Goal: Task Accomplishment & Management: Complete application form

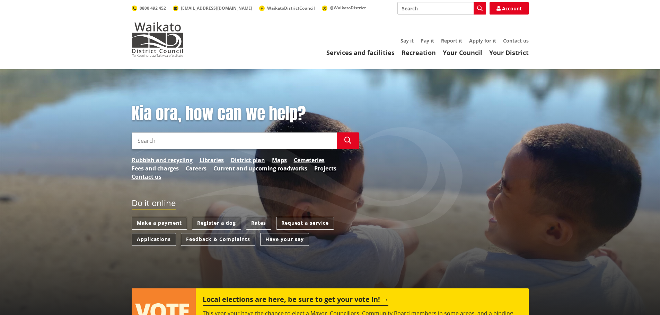
click at [152, 236] on link "Applications" at bounding box center [154, 239] width 44 height 13
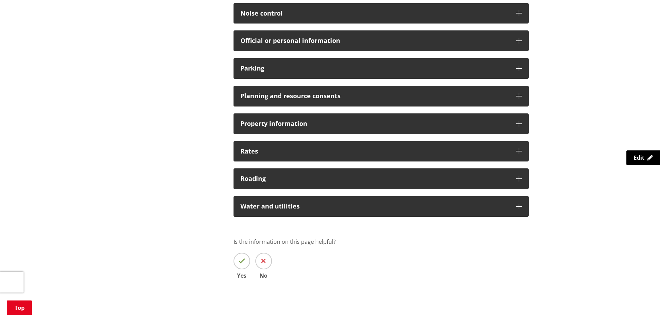
scroll to position [485, 0]
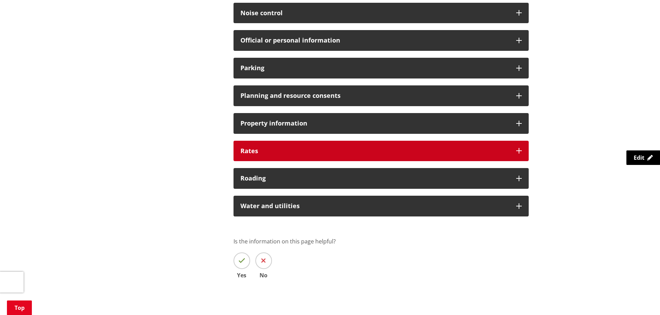
click at [272, 150] on h3 "Rates" at bounding box center [374, 151] width 269 height 7
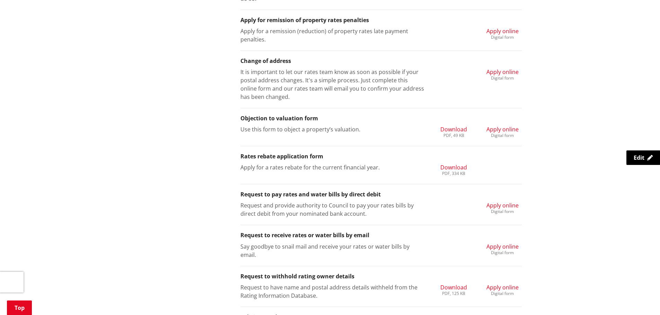
scroll to position [727, 0]
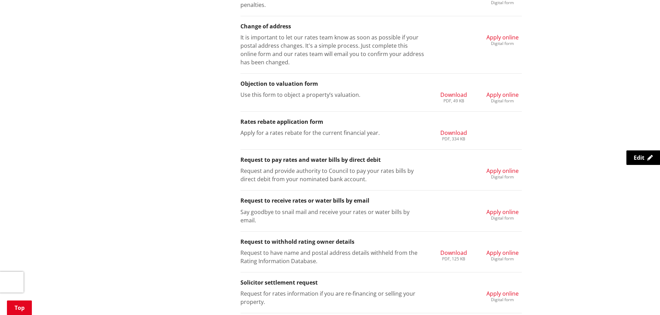
click at [503, 170] on span "Apply online" at bounding box center [502, 171] width 32 height 8
